Goal: Task Accomplishment & Management: Manage account settings

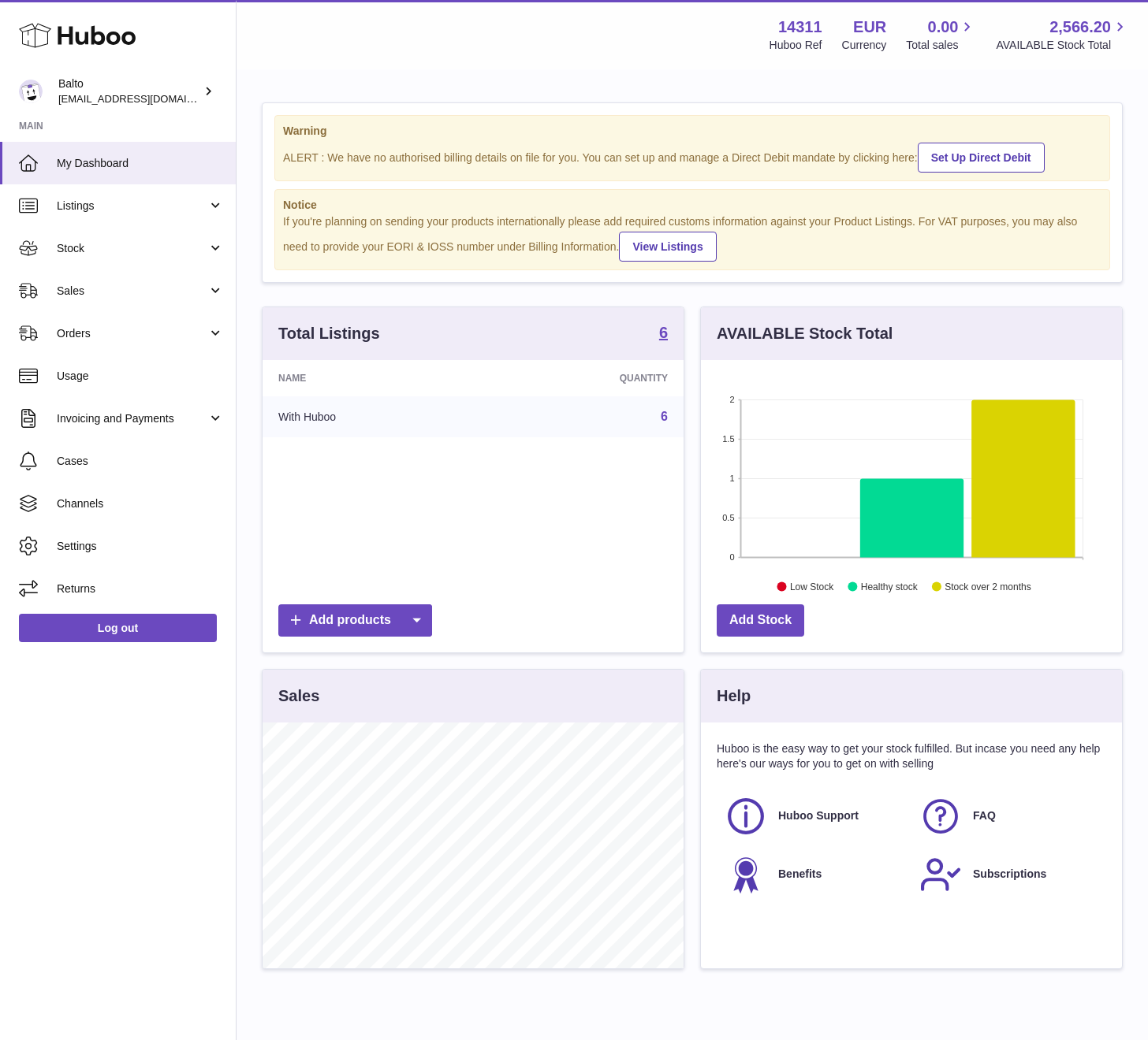
scroll to position [246, 421]
click at [102, 342] on link "Orders" at bounding box center [117, 333] width 236 height 43
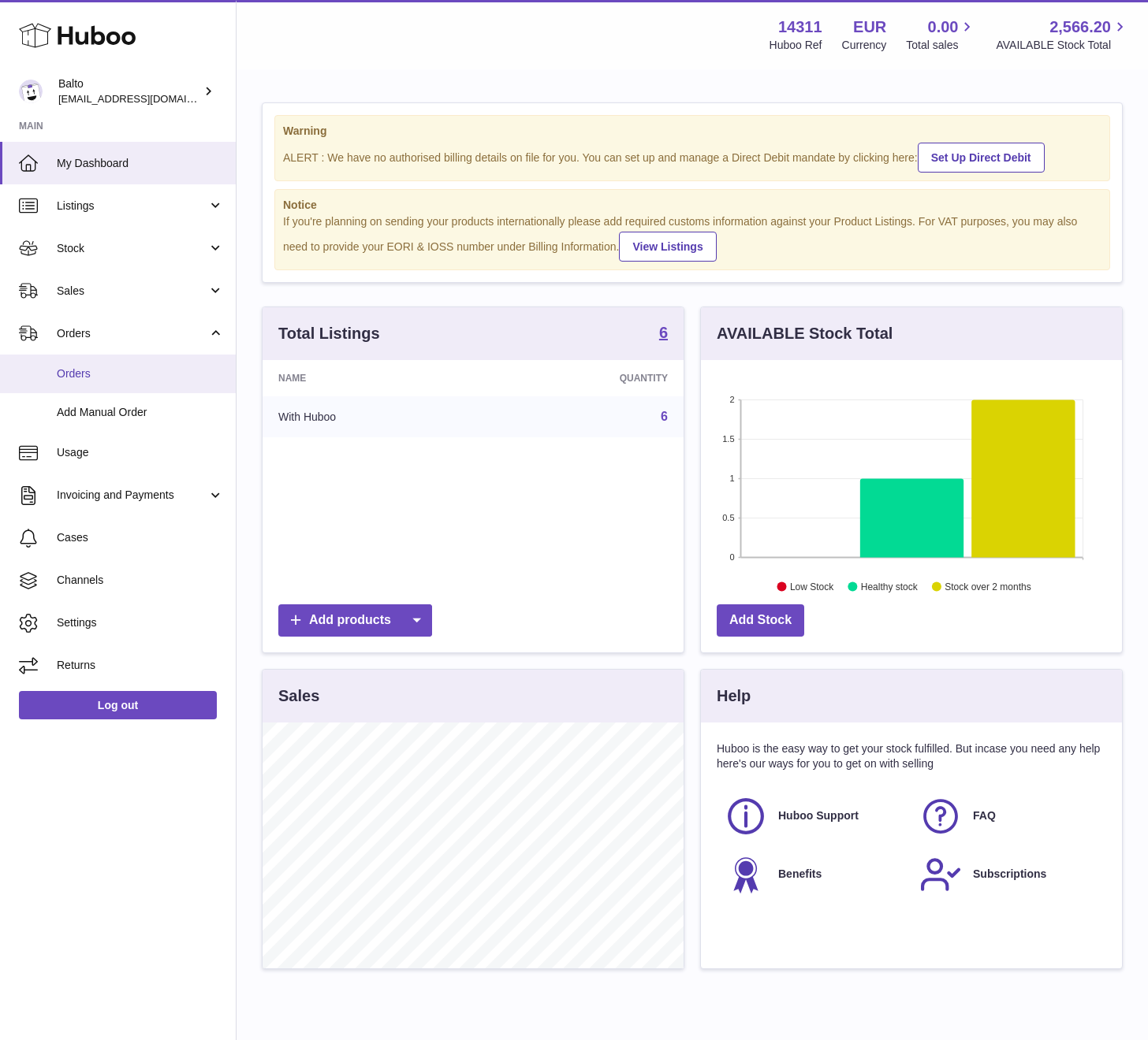
click at [120, 373] on span "Orders" at bounding box center [140, 373] width 167 height 15
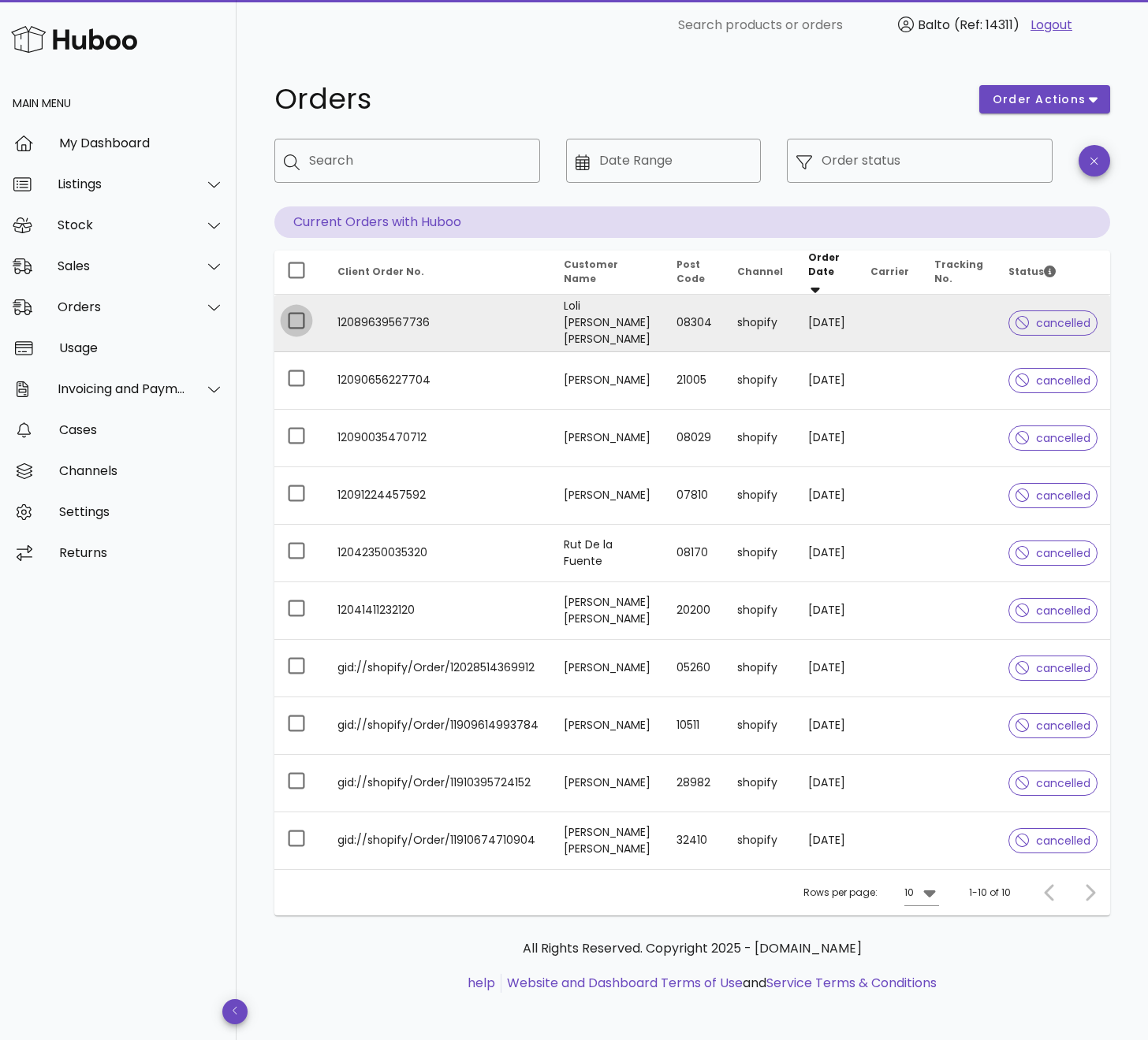
click at [290, 308] on div at bounding box center [296, 321] width 27 height 27
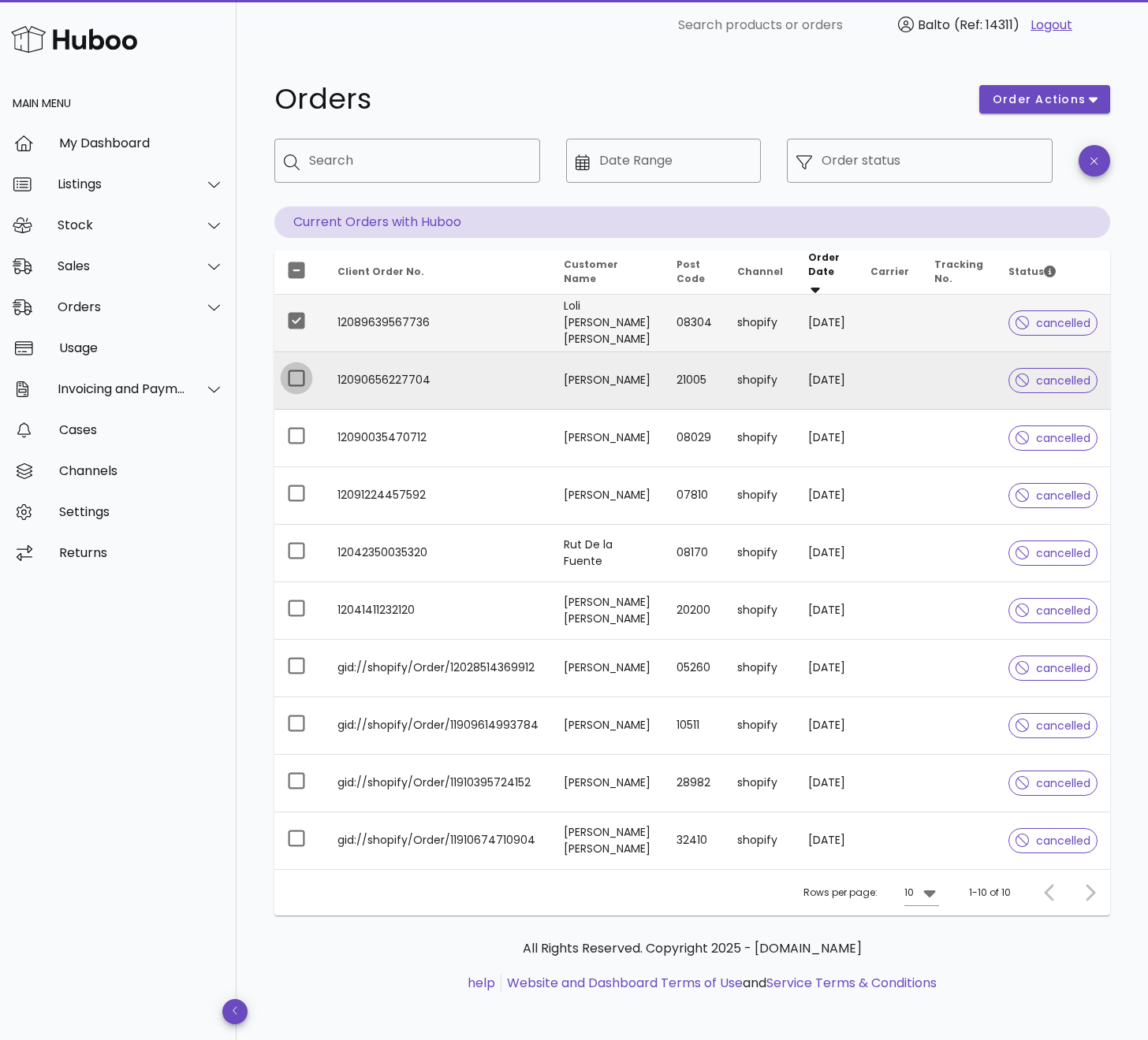
click at [296, 378] on div at bounding box center [296, 379] width 27 height 27
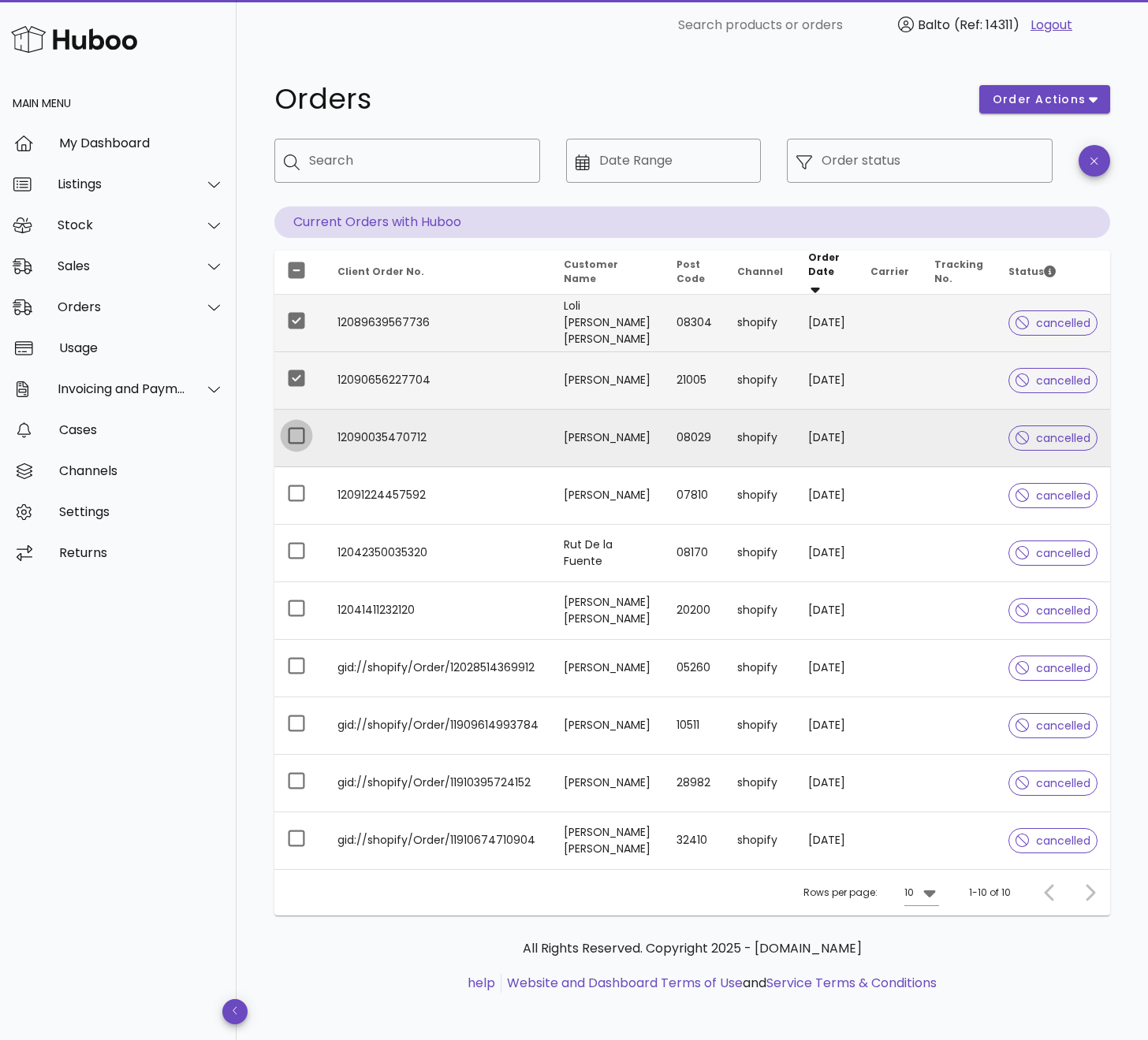
click at [293, 433] on div at bounding box center [296, 436] width 27 height 27
click at [1080, 92] on span "order actions" at bounding box center [1039, 100] width 94 height 17
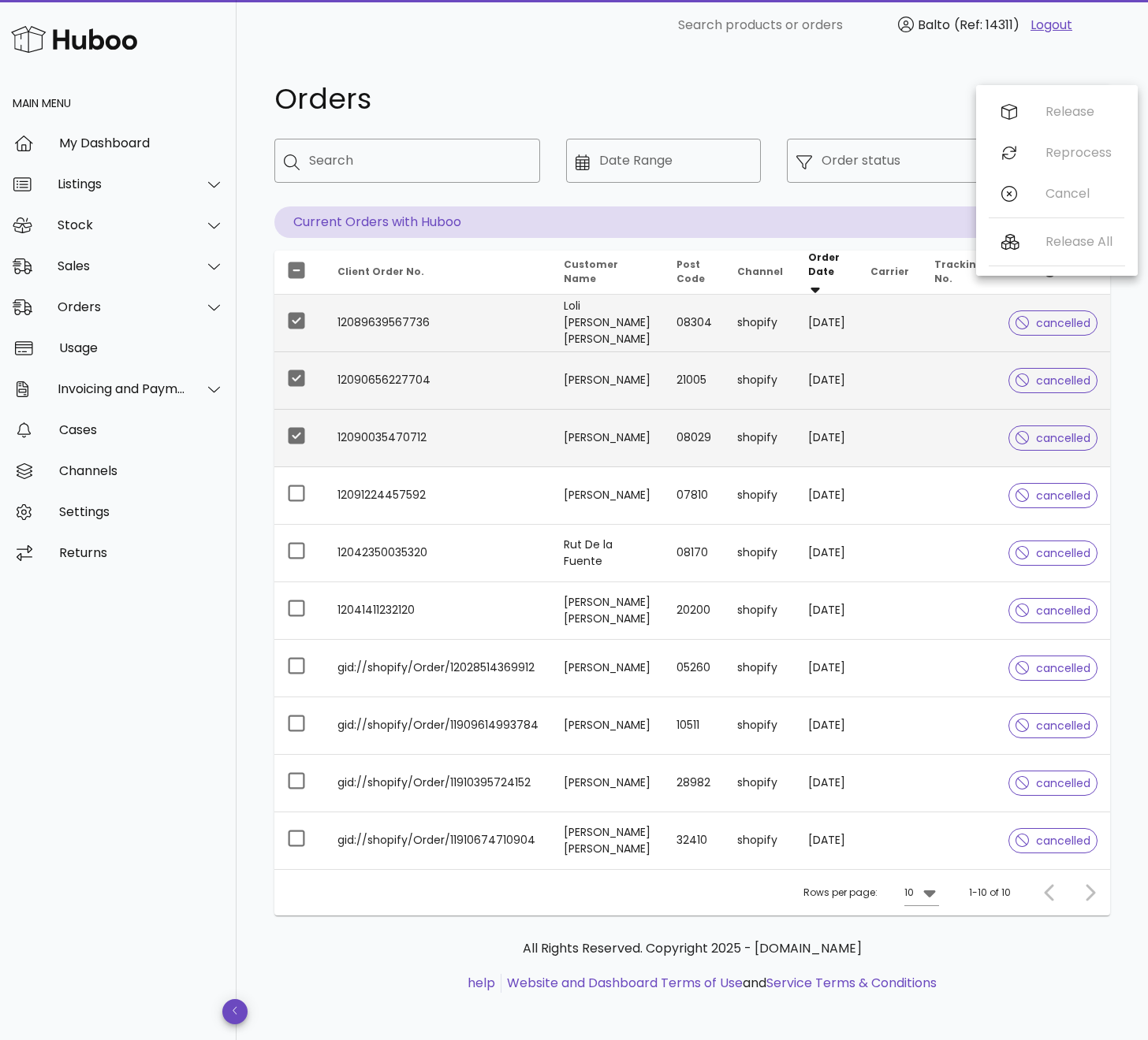
click at [842, 92] on h1 "Orders" at bounding box center [617, 100] width 686 height 28
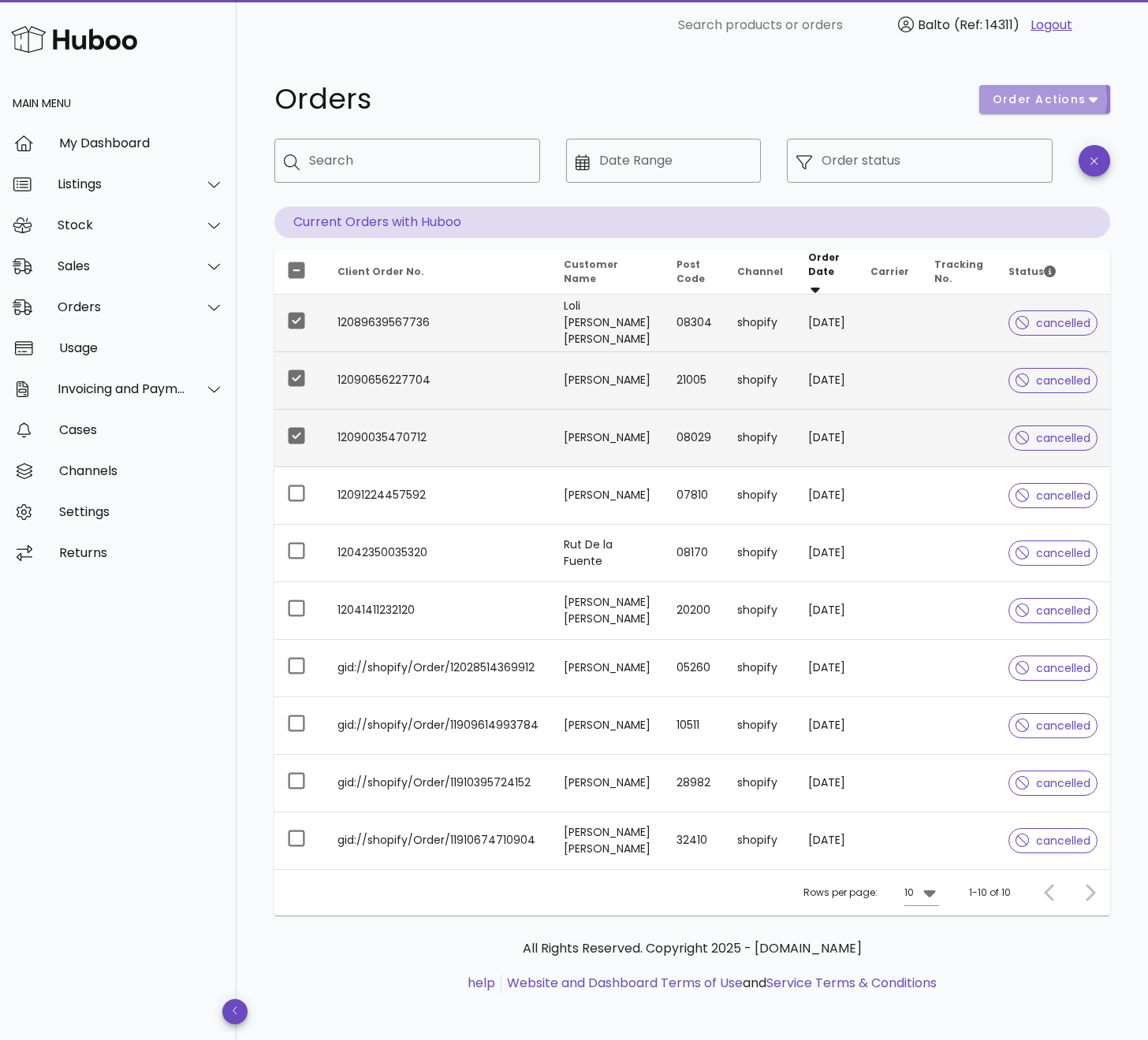
click at [1033, 92] on span "order actions" at bounding box center [1039, 100] width 94 height 17
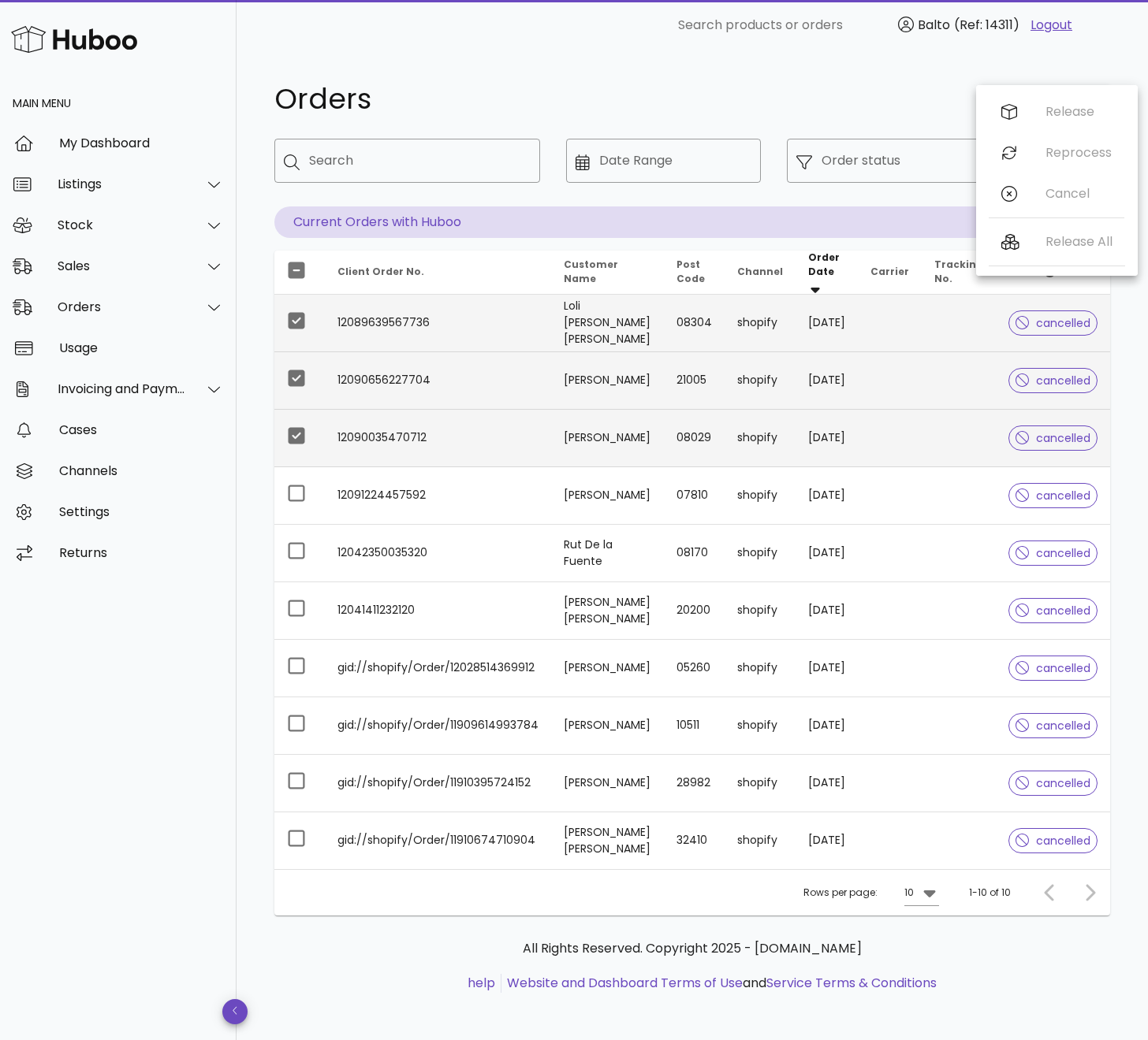
click at [1061, 244] on div "Release All" at bounding box center [1056, 245] width 136 height 48
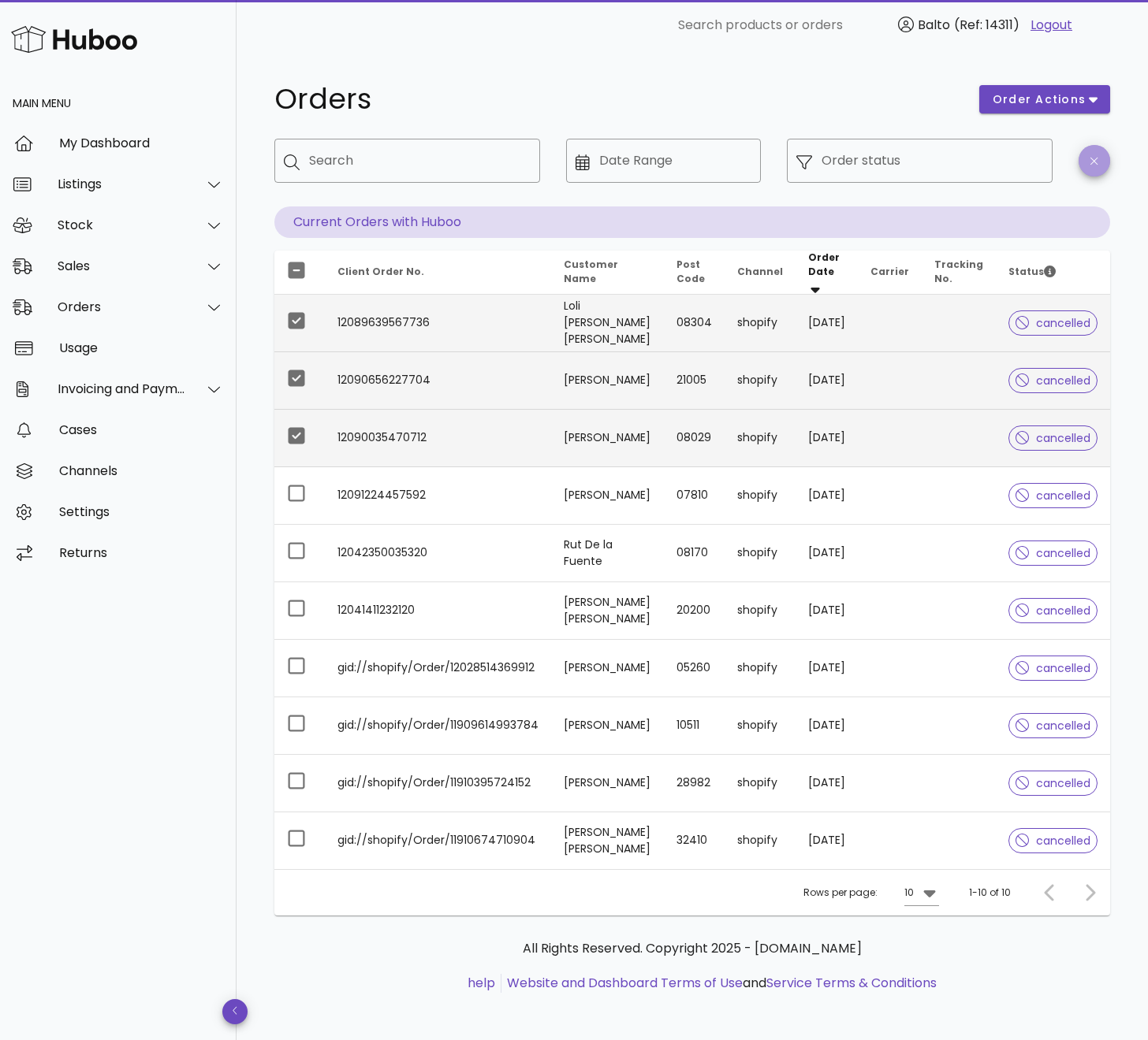
click at [1090, 165] on icon "button" at bounding box center [1094, 161] width 7 height 12
